Goal: Transaction & Acquisition: Purchase product/service

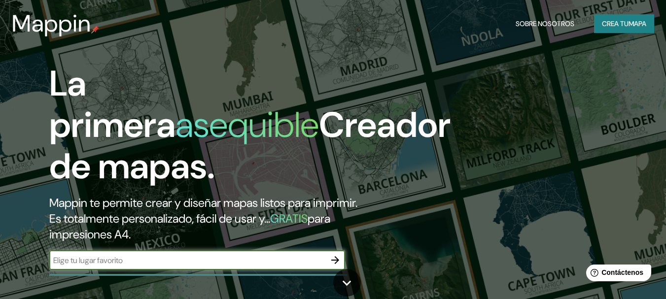
click at [216, 255] on input "text" at bounding box center [187, 260] width 276 height 11
type input "popayan cauca [GEOGRAPHIC_DATA]"
click at [334, 267] on button "button" at bounding box center [335, 260] width 20 height 20
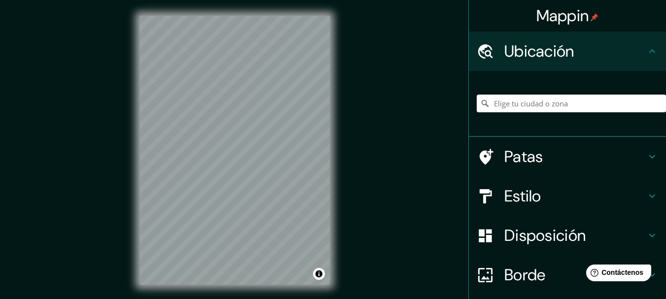
click at [348, 106] on div "Mappin Ubicación Patas Estilo Disposición Borde Elige un borde. Consejo : puede…" at bounding box center [333, 158] width 666 height 316
click at [244, 156] on div at bounding box center [243, 155] width 8 height 8
click at [534, 95] on input "Elige tu ciudad o zona" at bounding box center [570, 104] width 189 height 18
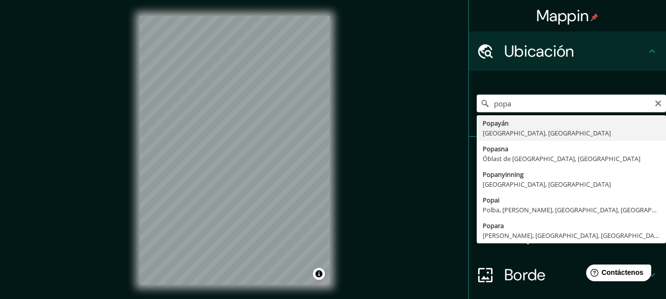
type input "Popayán, [GEOGRAPHIC_DATA], [GEOGRAPHIC_DATA]"
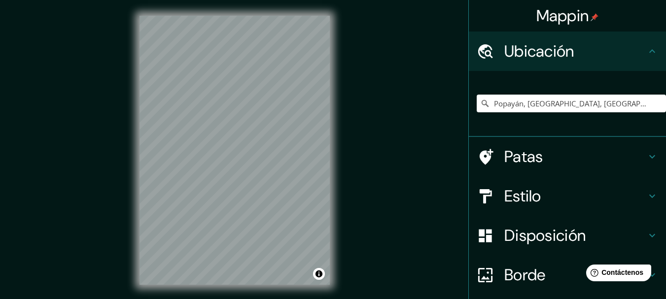
click at [330, 89] on div "© Mapbox © OpenStreetMap Improve this map" at bounding box center [235, 150] width 222 height 301
click at [275, 120] on div at bounding box center [277, 117] width 8 height 8
click at [276, 119] on div at bounding box center [279, 119] width 8 height 8
click at [284, 120] on div at bounding box center [286, 117] width 8 height 8
click at [281, 119] on div at bounding box center [284, 117] width 8 height 8
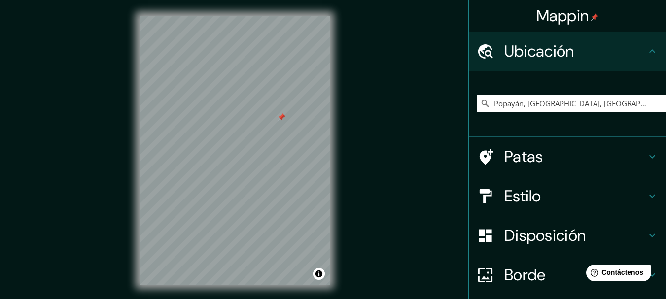
click at [279, 119] on div at bounding box center [281, 117] width 8 height 8
click at [284, 121] on div at bounding box center [283, 118] width 8 height 8
click at [284, 118] on div at bounding box center [286, 118] width 8 height 8
click at [284, 118] on div at bounding box center [284, 117] width 8 height 8
click at [281, 117] on div at bounding box center [281, 117] width 8 height 8
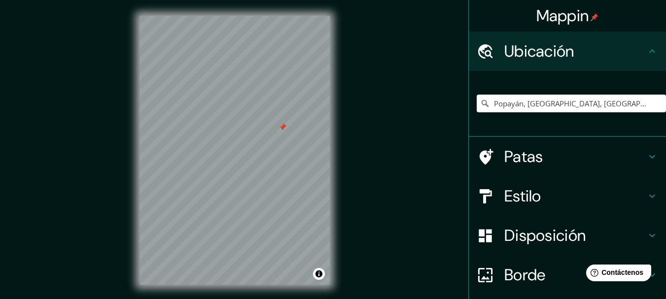
click at [521, 206] on div "Estilo" at bounding box center [567, 195] width 197 height 39
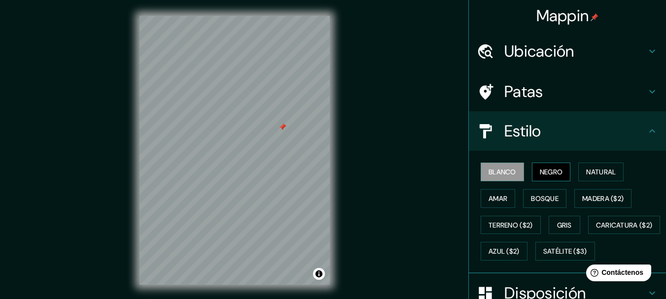
click at [549, 177] on font "Negro" at bounding box center [550, 172] width 23 height 13
click at [595, 177] on font "Natural" at bounding box center [601, 172] width 30 height 13
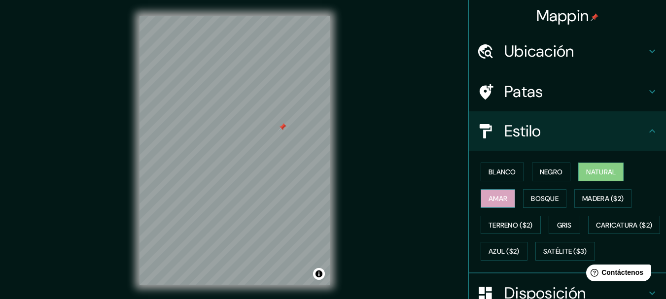
click at [500, 203] on font "Amar" at bounding box center [497, 198] width 19 height 13
click at [542, 201] on font "Bosque" at bounding box center [545, 198] width 28 height 9
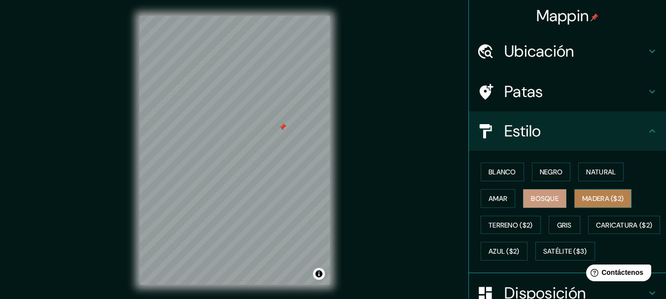
click at [604, 201] on font "Madera ($2)" at bounding box center [602, 198] width 41 height 9
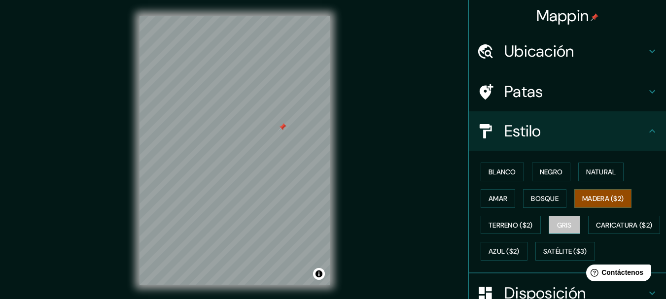
click at [567, 229] on font "Gris" at bounding box center [564, 225] width 15 height 9
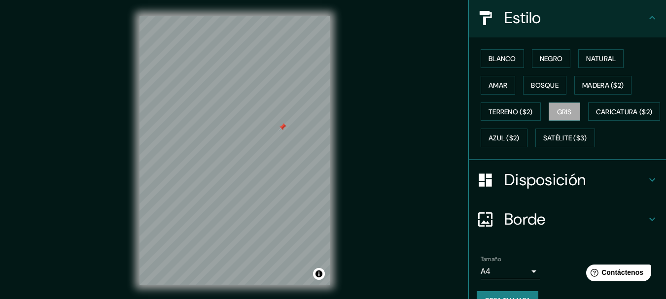
scroll to position [15, 0]
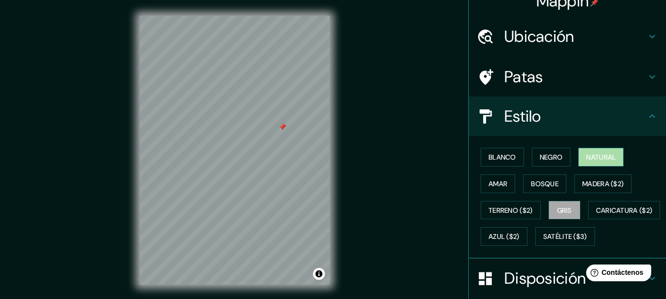
click at [584, 164] on button "Natural" at bounding box center [600, 157] width 45 height 19
click at [537, 149] on button "Negro" at bounding box center [551, 157] width 39 height 19
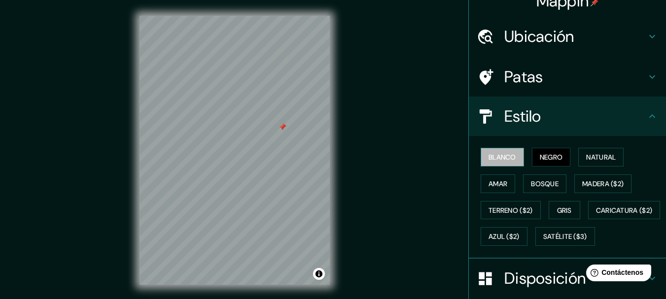
click at [480, 154] on button "Blanco" at bounding box center [501, 157] width 43 height 19
click at [539, 149] on button "Negro" at bounding box center [551, 157] width 39 height 19
click at [594, 158] on font "Natural" at bounding box center [601, 157] width 30 height 9
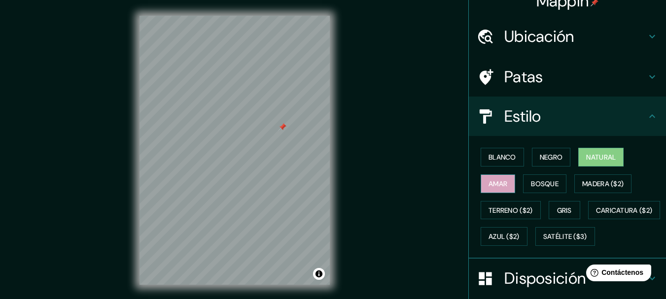
click at [502, 179] on button "Amar" at bounding box center [497, 183] width 34 height 19
click at [542, 181] on font "Bosque" at bounding box center [545, 183] width 28 height 9
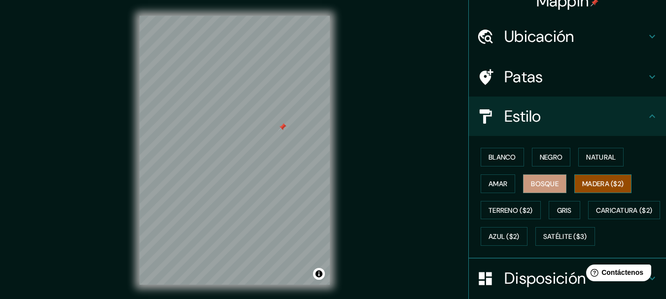
click at [594, 186] on font "Madera ($2)" at bounding box center [602, 183] width 41 height 9
click at [538, 186] on font "Bosque" at bounding box center [545, 183] width 28 height 9
click at [586, 189] on font "Madera ($2)" at bounding box center [602, 183] width 41 height 13
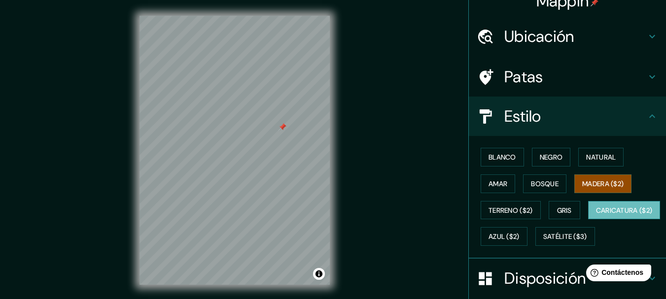
click at [588, 220] on button "Caricatura ($2)" at bounding box center [624, 210] width 72 height 19
click at [596, 215] on font "Caricatura ($2)" at bounding box center [624, 210] width 57 height 9
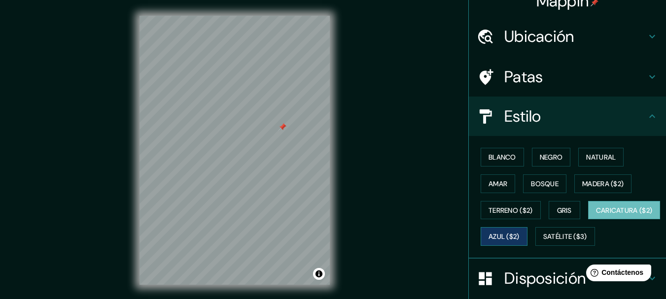
click at [519, 240] on font "Azul ($2)" at bounding box center [503, 237] width 31 height 9
click at [596, 215] on font "Caricatura ($2)" at bounding box center [624, 210] width 57 height 9
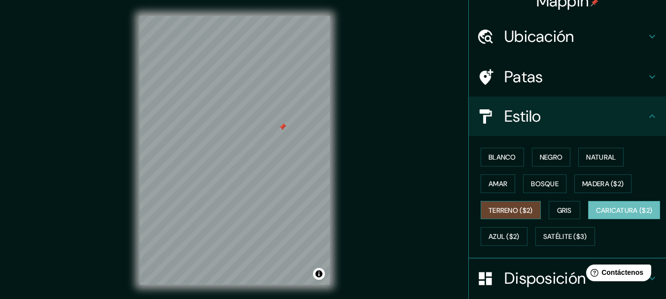
click at [514, 216] on font "Terreno ($2)" at bounding box center [510, 210] width 44 height 13
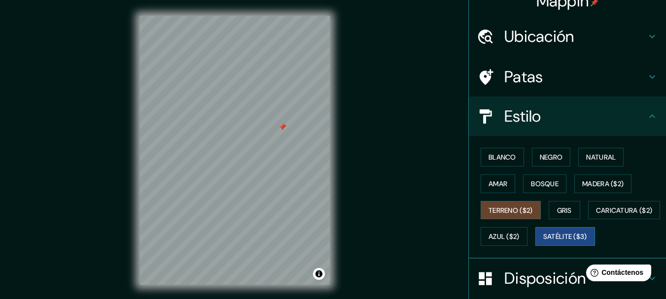
click at [535, 246] on button "Satélite ($3)" at bounding box center [565, 236] width 60 height 19
click at [488, 186] on font "Amar" at bounding box center [497, 183] width 19 height 9
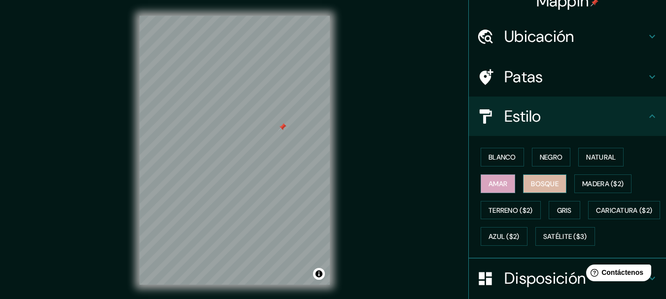
drag, startPoint x: 536, startPoint y: 181, endPoint x: 544, endPoint y: 183, distance: 8.0
click at [537, 181] on font "Bosque" at bounding box center [545, 183] width 28 height 9
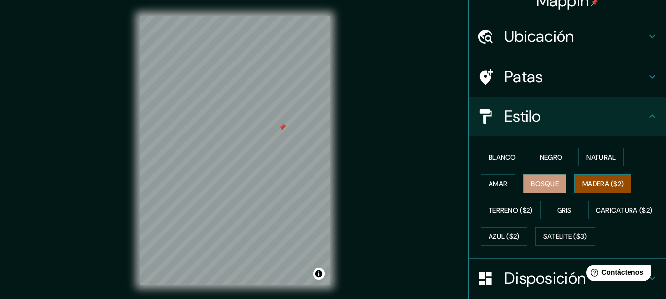
click at [619, 191] on button "Madera ($2)" at bounding box center [602, 183] width 57 height 19
click at [550, 184] on font "Bosque" at bounding box center [545, 183] width 28 height 9
click at [574, 178] on button "Madera ($2)" at bounding box center [602, 183] width 57 height 19
click at [544, 114] on h4 "Estilo" at bounding box center [575, 116] width 142 height 20
click at [649, 115] on icon at bounding box center [652, 116] width 12 height 12
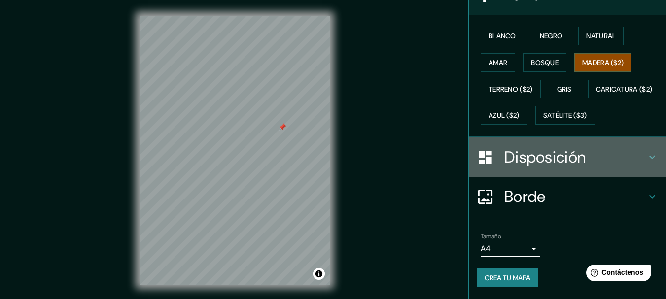
click at [544, 164] on font "Disposición" at bounding box center [544, 157] width 81 height 21
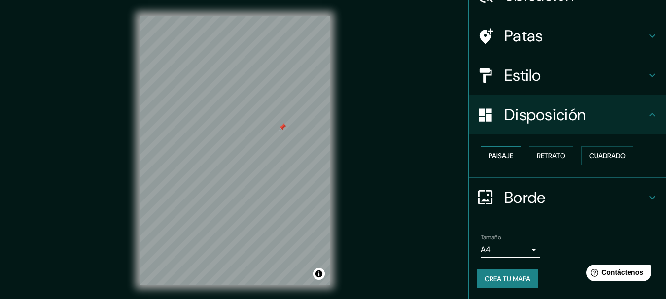
scroll to position [57, 0]
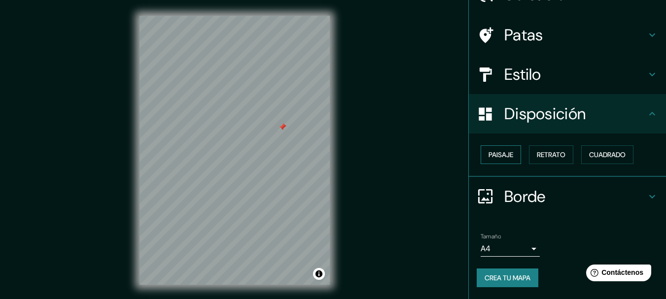
click at [497, 153] on font "Paisaje" at bounding box center [500, 154] width 25 height 9
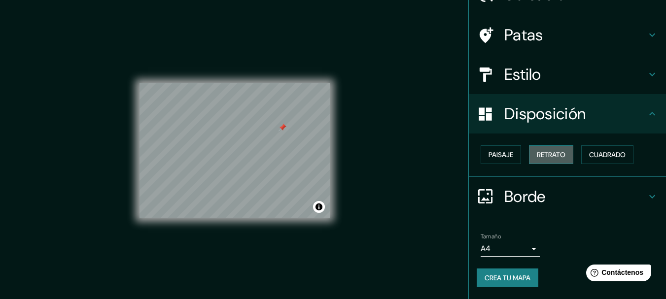
click at [548, 158] on font "Retrato" at bounding box center [551, 154] width 29 height 9
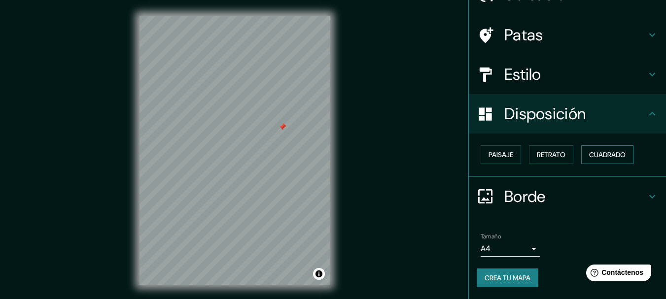
click at [613, 155] on font "Cuadrado" at bounding box center [607, 154] width 36 height 9
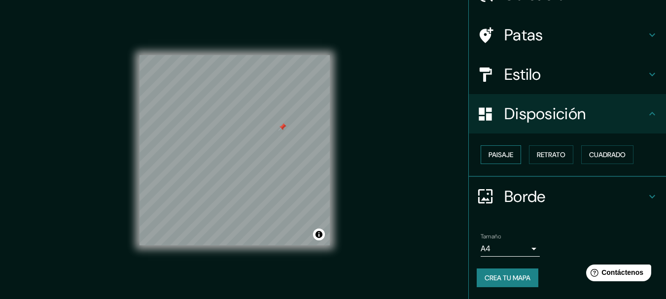
click at [498, 153] on font "Paisaje" at bounding box center [500, 154] width 25 height 9
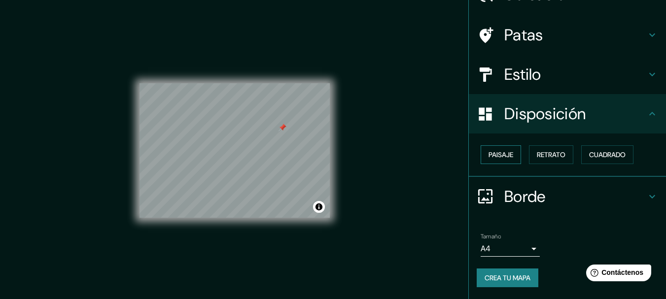
click at [498, 153] on font "Paisaje" at bounding box center [500, 154] width 25 height 9
click at [602, 152] on font "Cuadrado" at bounding box center [607, 154] width 36 height 9
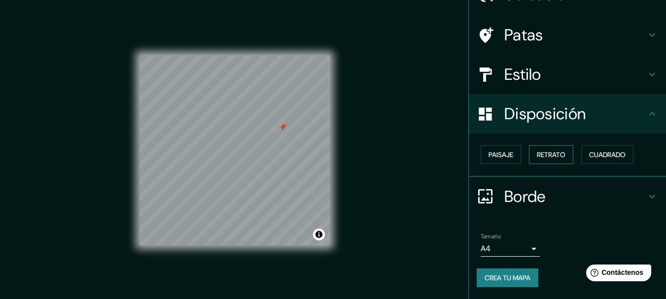
click at [542, 155] on font "Retrato" at bounding box center [551, 154] width 29 height 9
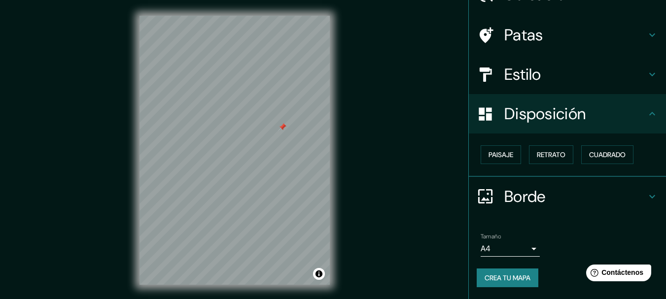
click at [531, 194] on font "Borde" at bounding box center [524, 196] width 41 height 21
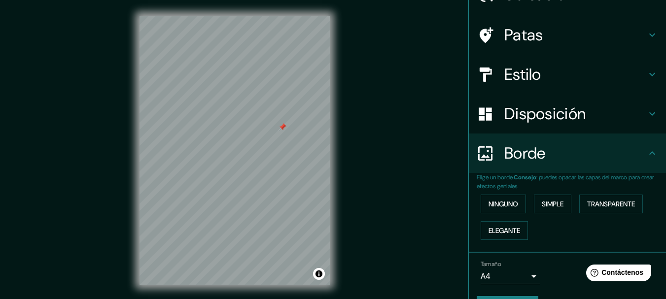
scroll to position [84, 0]
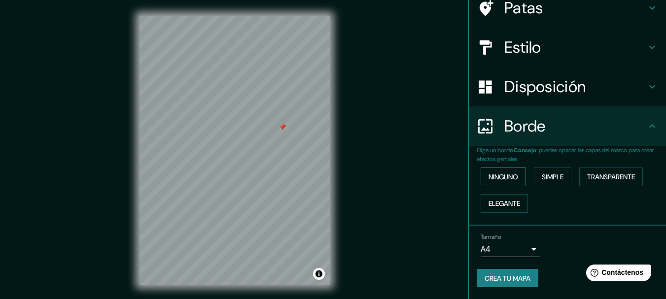
click at [503, 180] on font "Ninguno" at bounding box center [503, 176] width 30 height 9
click at [553, 177] on font "Simple" at bounding box center [552, 176] width 22 height 9
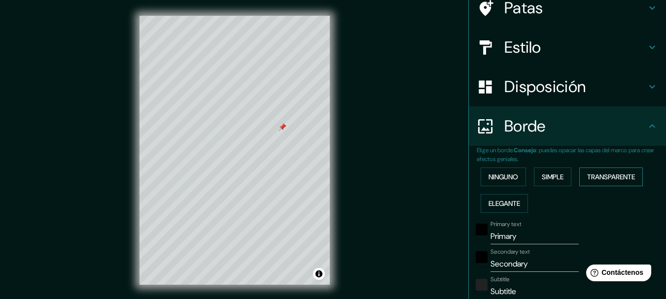
click at [606, 171] on font "Transparente" at bounding box center [611, 176] width 48 height 13
click at [505, 206] on font "Elegante" at bounding box center [504, 203] width 32 height 9
